Goal: Download file/media

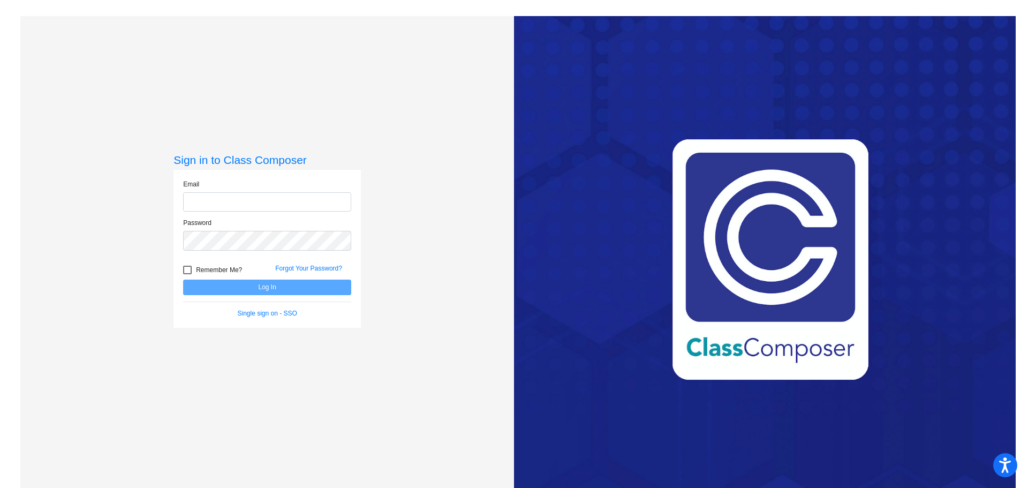
type input "[EMAIL_ADDRESS][PERSON_NAME][DOMAIN_NAME]"
click at [274, 287] on button "Log In" at bounding box center [267, 287] width 168 height 16
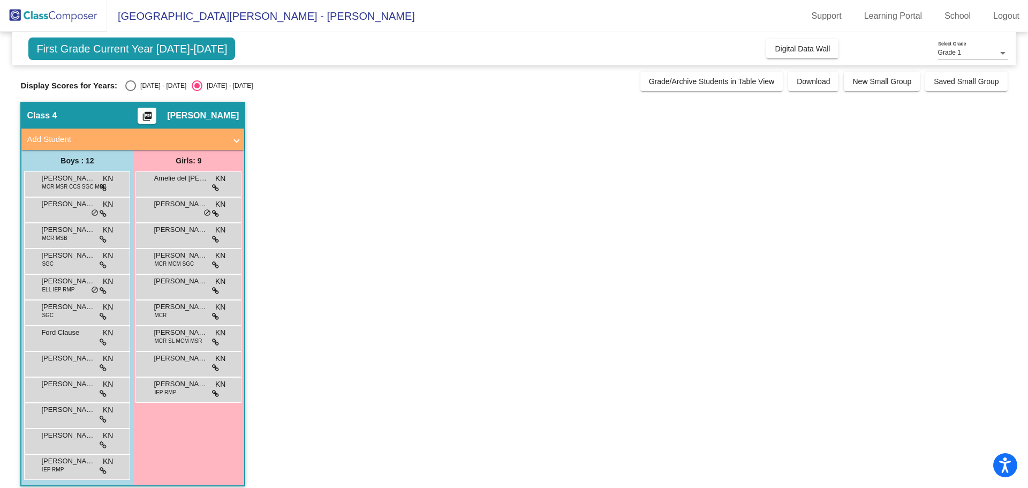
click at [130, 83] on div "Select an option" at bounding box center [130, 85] width 11 height 11
click at [130, 91] on input "[DATE] - [DATE]" at bounding box center [130, 91] width 1 height 1
radio input "true"
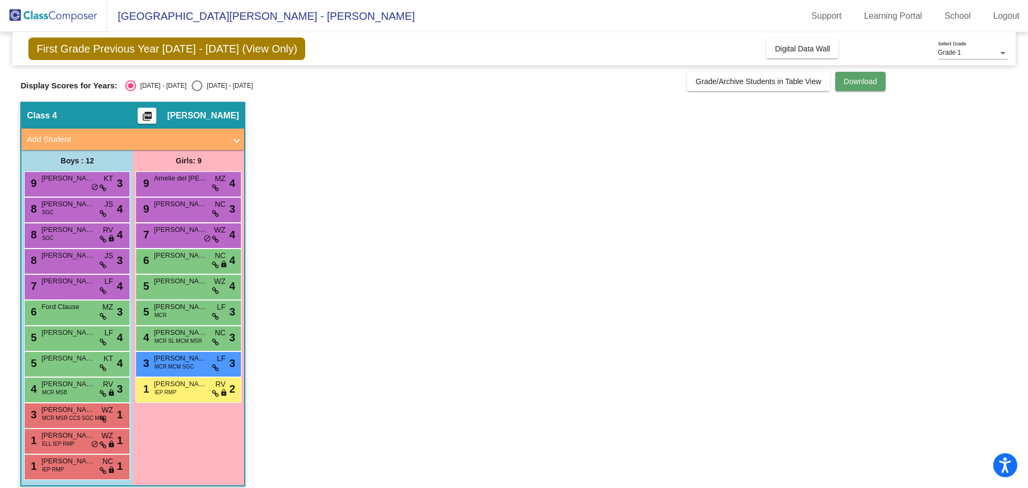
click at [869, 87] on button "Download" at bounding box center [860, 81] width 50 height 19
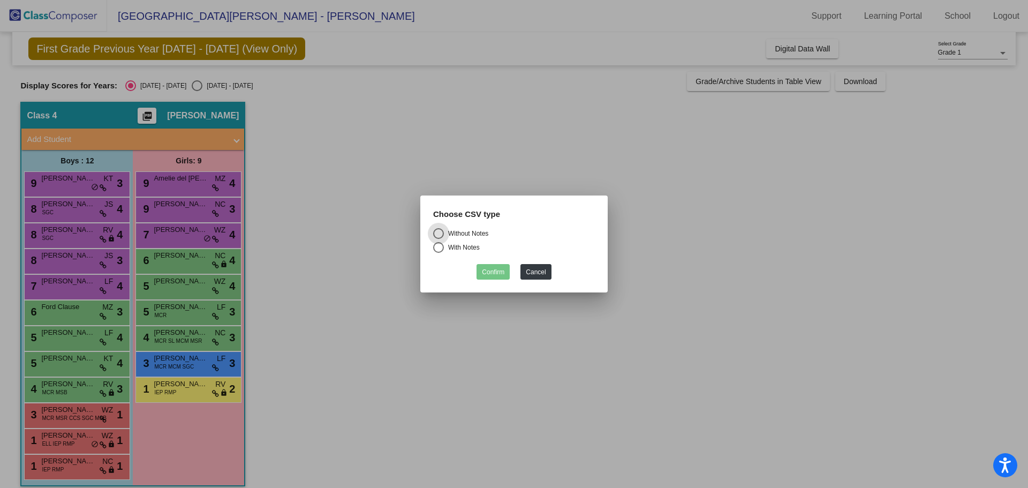
click at [441, 249] on div "Select an option" at bounding box center [438, 247] width 11 height 11
click at [438, 253] on input "With Notes" at bounding box center [438, 253] width 1 height 1
radio input "true"
click at [498, 273] on button "Confirm" at bounding box center [492, 272] width 33 height 16
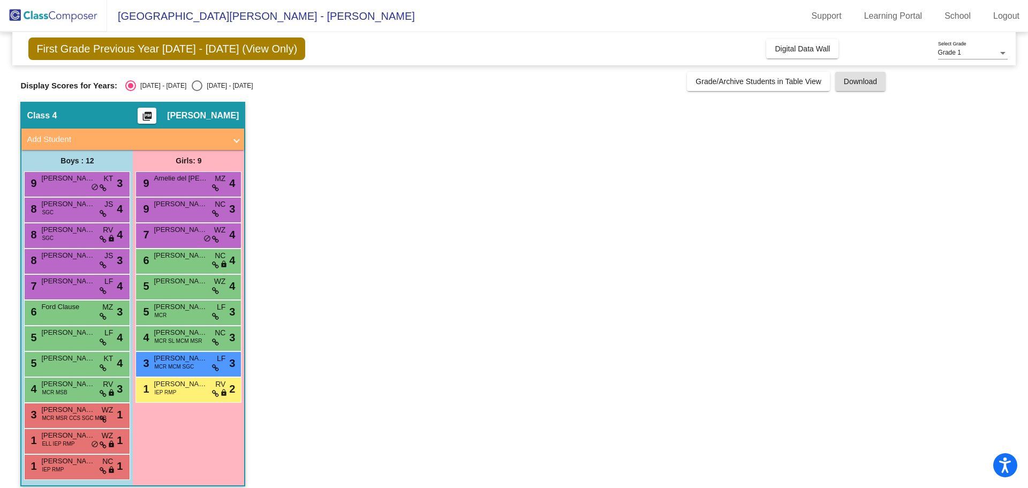
click at [156, 108] on button "picture_as_pdf" at bounding box center [147, 116] width 19 height 16
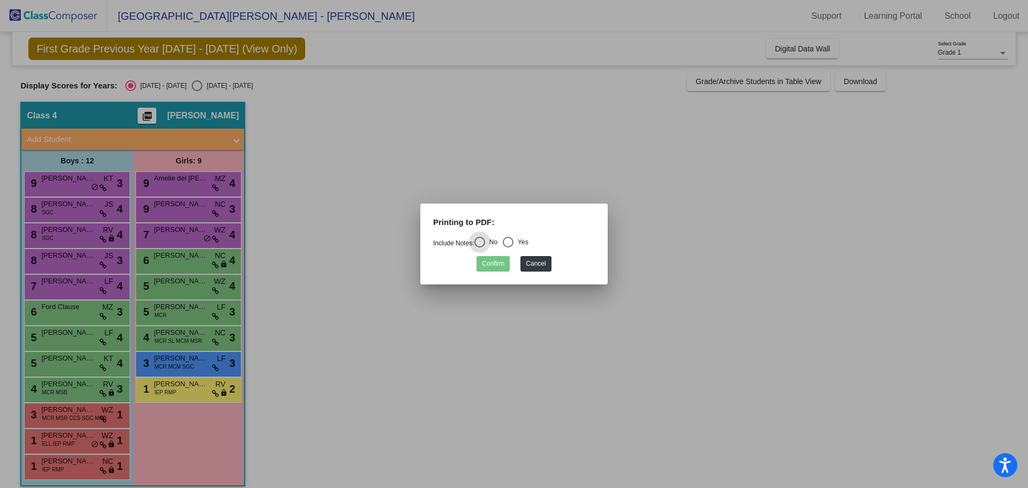
click at [513, 242] on div "Select an option" at bounding box center [508, 242] width 11 height 11
click at [508, 247] on input "Yes" at bounding box center [507, 247] width 1 height 1
radio input "true"
click at [503, 261] on button "Confirm" at bounding box center [492, 264] width 33 height 16
